Goal: Task Accomplishment & Management: Complete application form

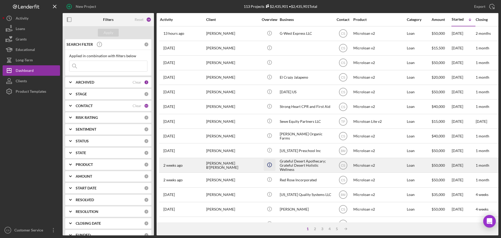
click at [264, 164] on icon "Icon/Info" at bounding box center [269, 165] width 12 height 12
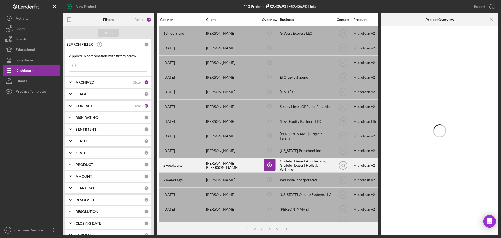
click at [256, 167] on div "[PERSON_NAME] B'[PERSON_NAME]" at bounding box center [232, 165] width 52 height 14
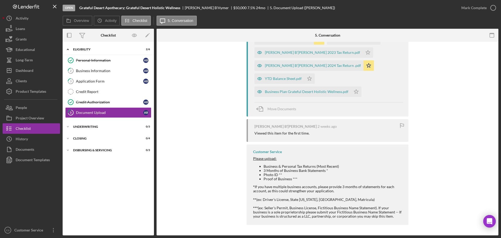
scroll to position [338, 0]
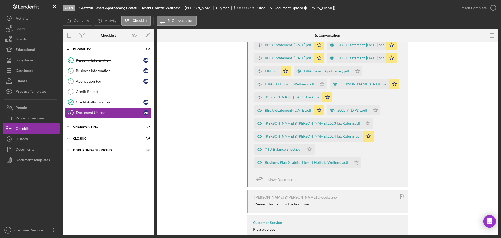
click at [103, 73] on div "Business Information" at bounding box center [109, 71] width 67 height 4
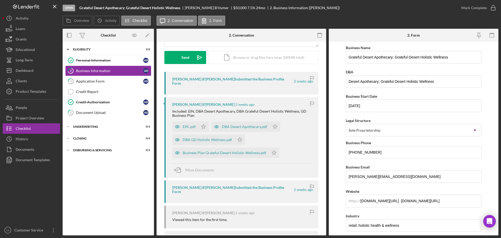
scroll to position [96, 0]
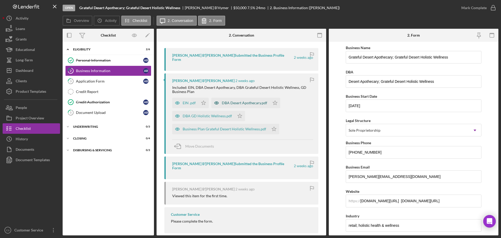
drag, startPoint x: 198, startPoint y: 123, endPoint x: 193, endPoint y: 112, distance: 11.8
click at [197, 124] on div "Business Plan Grateful Desert Holistic Wellness.pdf" at bounding box center [220, 129] width 96 height 10
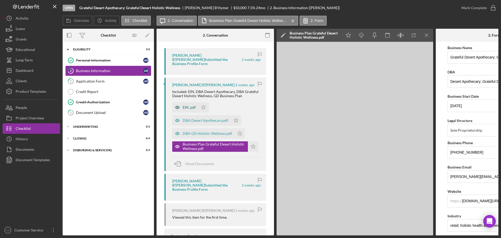
click at [193, 107] on div "EIN .pdf" at bounding box center [185, 107] width 26 height 10
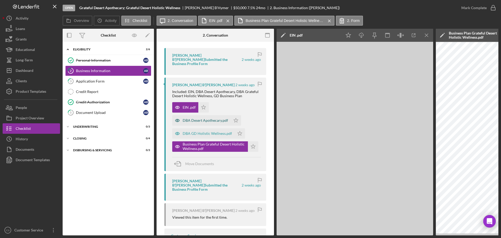
click at [192, 118] on div "DBA Desert Apothecary.pdf" at bounding box center [205, 120] width 45 height 4
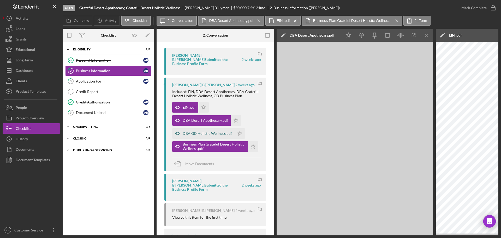
click at [192, 128] on div "DBA GD Holistic Wellness.pdf" at bounding box center [203, 133] width 62 height 10
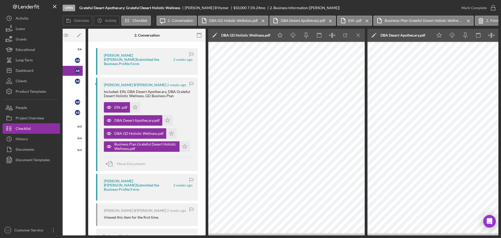
scroll to position [0, 0]
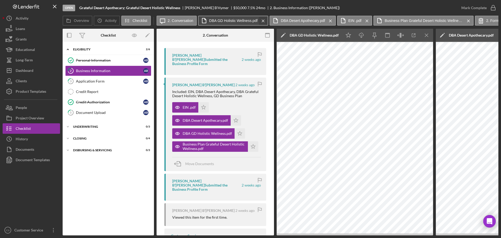
click at [264, 20] on icon "Icon/Menu Close" at bounding box center [262, 20] width 9 height 13
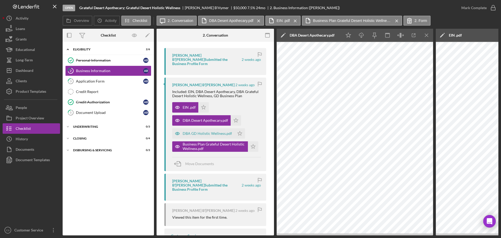
click at [264, 20] on div "Icon/Message 2. Conversation DBA Desert Apothecary.pdf Icon/Menu Close EIN .pdf…" at bounding box center [293, 21] width 275 height 10
click at [261, 20] on icon "Icon/Menu Close" at bounding box center [258, 20] width 9 height 13
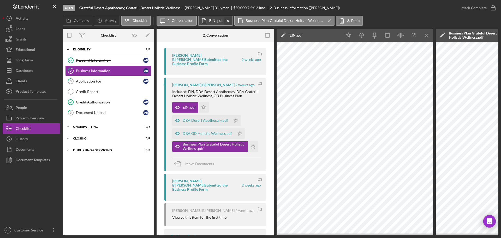
click at [229, 21] on icon "Icon/Menu Close" at bounding box center [227, 20] width 9 height 13
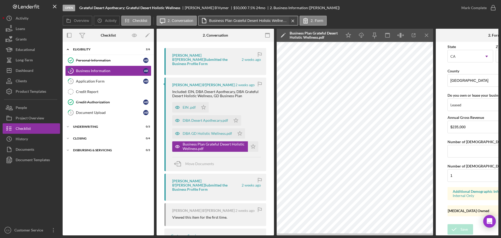
click at [294, 20] on icon "Icon/Menu Close" at bounding box center [292, 20] width 9 height 13
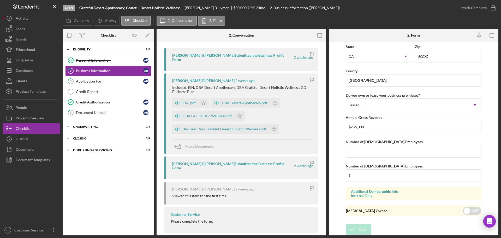
scroll to position [483, 0]
click at [113, 81] on div "Application Form" at bounding box center [109, 81] width 67 height 4
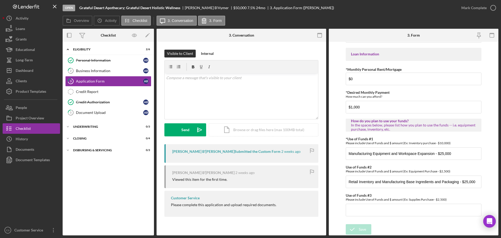
scroll to position [260, 0]
click at [119, 107] on link "5 Document Upload A B" at bounding box center [108, 112] width 86 height 10
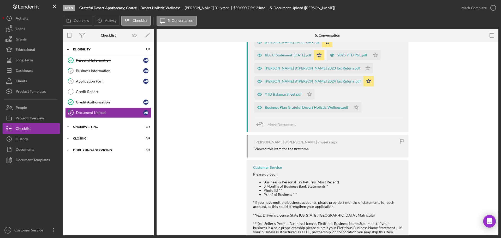
scroll to position [443, 0]
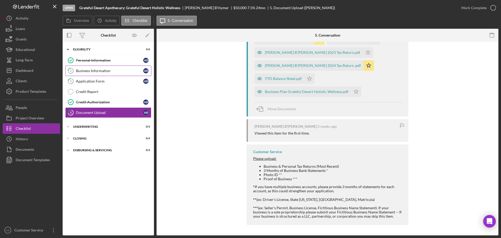
click at [101, 71] on div "Business Information" at bounding box center [109, 71] width 67 height 4
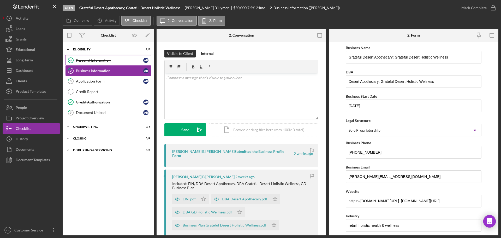
click at [129, 56] on link "Personal Information Personal Information A B" at bounding box center [108, 60] width 86 height 10
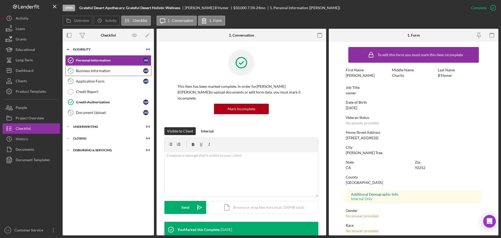
click at [113, 71] on div "Business Information" at bounding box center [109, 71] width 67 height 4
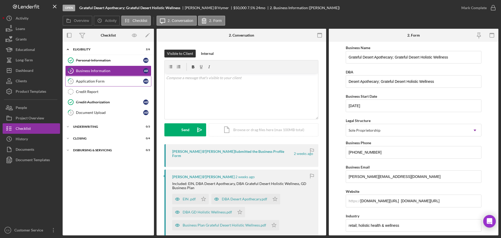
click at [112, 80] on div "Application Form" at bounding box center [109, 81] width 67 height 4
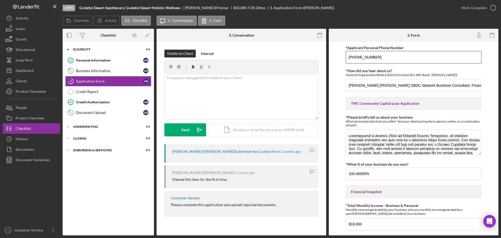
drag, startPoint x: 387, startPoint y: 55, endPoint x: 341, endPoint y: 53, distance: 46.5
click at [342, 52] on form "*Applicant Personal Phone Number [PHONE_NUMBER] *How did you hear about us? Nam…" at bounding box center [413, 138] width 169 height 193
click at [90, 110] on div "Document Upload" at bounding box center [109, 112] width 67 height 4
